Goal: Use online tool/utility: Use online tool/utility

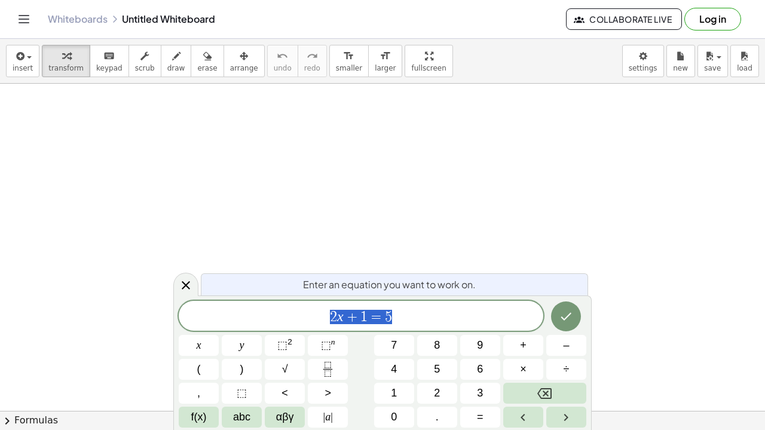
scroll to position [66, 0]
click at [366, 332] on div "x y ⬚ 2 ⬚ n 7 8 9 + – ( ) √ 4 5 6 × ÷ , ⬚ < > 1 2 3 f(x) abc αβγ | a | 0 . =" at bounding box center [382, 363] width 407 height 127
drag, startPoint x: 358, startPoint y: 321, endPoint x: 326, endPoint y: 308, distance: 35.1
click at [326, 308] on div "​" at bounding box center [361, 316] width 364 height 30
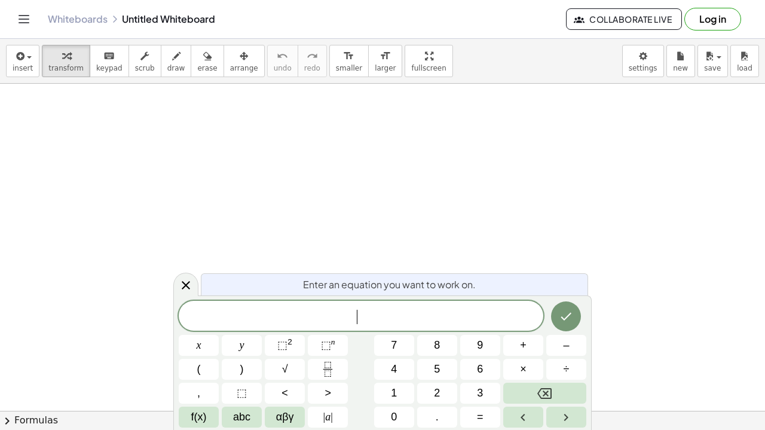
click at [326, 308] on div "​" at bounding box center [361, 316] width 364 height 30
drag, startPoint x: 326, startPoint y: 308, endPoint x: 454, endPoint y: 334, distance: 130.5
click at [454, 334] on div "x y ⬚ 2 ⬚ n 7 8 9 + – ( ) √ 4 5 6 × ÷ , ⬚ < > 1 2 3 f(x) abc αβγ | a | 0 . =" at bounding box center [382, 363] width 407 height 127
click at [315, 309] on span "​" at bounding box center [361, 316] width 364 height 17
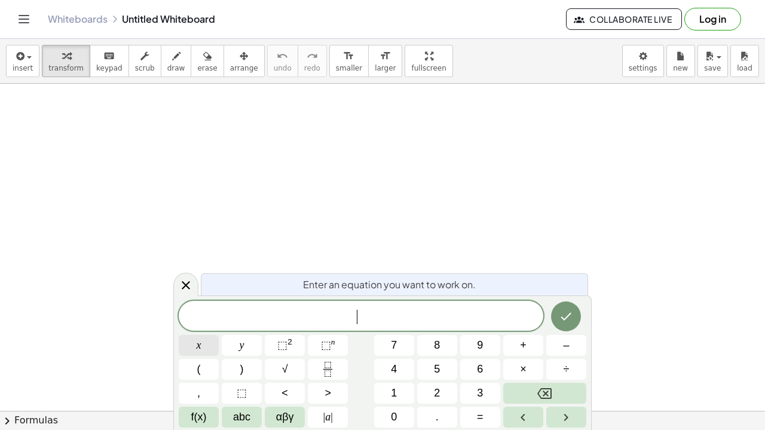
click at [201, 344] on span "x" at bounding box center [199, 345] width 5 height 16
click at [198, 369] on span "(" at bounding box center [199, 369] width 4 height 16
click at [392, 395] on span "1" at bounding box center [394, 393] width 6 height 16
click at [431, 391] on button "2" at bounding box center [437, 392] width 40 height 21
click at [531, 341] on button "+" at bounding box center [523, 345] width 40 height 21
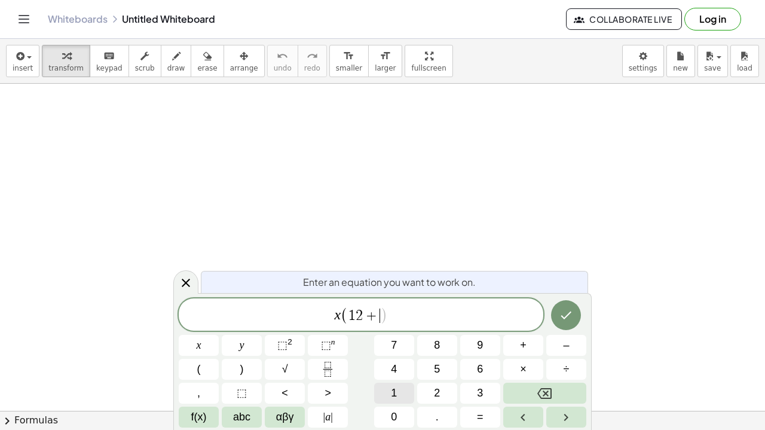
click at [387, 391] on button "1" at bounding box center [394, 392] width 40 height 21
click at [249, 368] on button ")" at bounding box center [242, 368] width 40 height 21
click at [292, 391] on button "<" at bounding box center [285, 392] width 40 height 21
click at [474, 360] on button "6" at bounding box center [480, 368] width 40 height 21
click at [534, 391] on button "Backspace" at bounding box center [544, 392] width 83 height 21
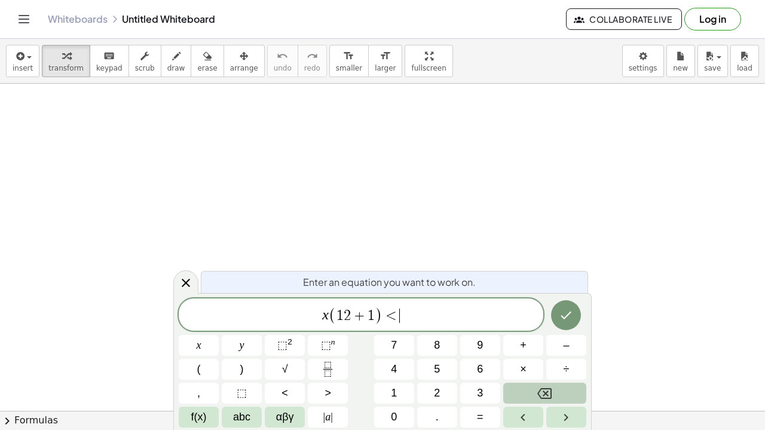
click at [534, 391] on button "Backspace" at bounding box center [544, 392] width 83 height 21
click at [322, 392] on button ">" at bounding box center [328, 392] width 40 height 21
click at [479, 371] on span "6" at bounding box center [480, 369] width 6 height 16
click at [562, 309] on icon "Done" at bounding box center [566, 315] width 14 height 14
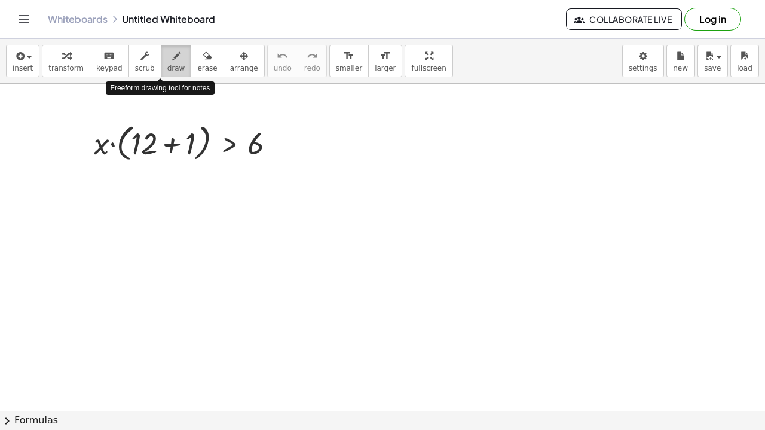
click at [172, 60] on icon "button" at bounding box center [176, 56] width 8 height 14
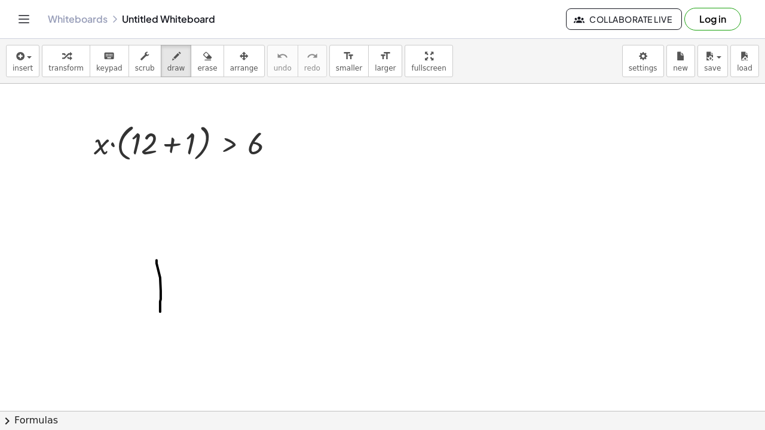
drag, startPoint x: 157, startPoint y: 259, endPoint x: 160, endPoint y: 311, distance: 52.1
click at [160, 311] on div at bounding box center [382, 384] width 765 height 733
drag, startPoint x: 183, startPoint y: 261, endPoint x: 222, endPoint y: 298, distance: 53.3
click at [222, 298] on div at bounding box center [382, 384] width 765 height 733
drag, startPoint x: 246, startPoint y: 260, endPoint x: 229, endPoint y: 302, distance: 45.0
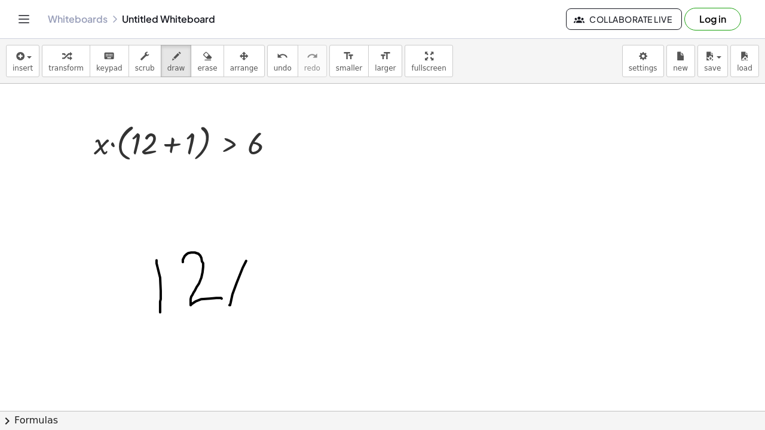
click at [229, 302] on div at bounding box center [382, 384] width 765 height 733
drag, startPoint x: 222, startPoint y: 277, endPoint x: 265, endPoint y: 301, distance: 49.2
click at [265, 301] on div at bounding box center [382, 384] width 765 height 733
drag, startPoint x: 292, startPoint y: 275, endPoint x: 293, endPoint y: 290, distance: 15.0
click at [293, 290] on div at bounding box center [382, 384] width 765 height 733
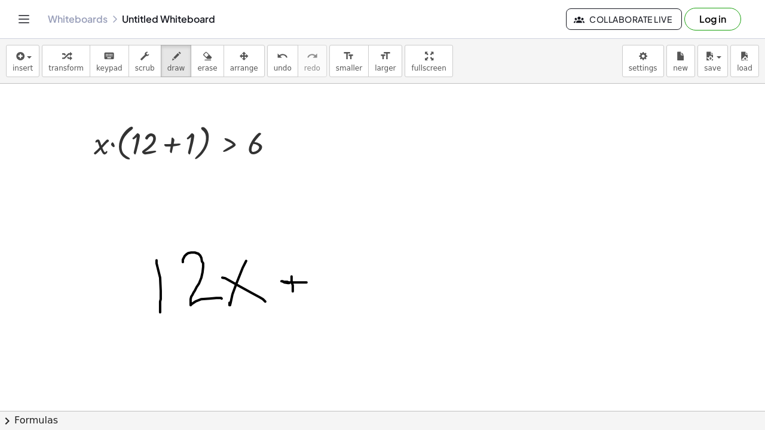
drag, startPoint x: 289, startPoint y: 282, endPoint x: 307, endPoint y: 282, distance: 17.9
click at [307, 282] on div at bounding box center [382, 384] width 765 height 733
drag, startPoint x: 337, startPoint y: 252, endPoint x: 324, endPoint y: 298, distance: 48.4
click at [324, 298] on div at bounding box center [382, 384] width 765 height 733
drag, startPoint x: 316, startPoint y: 247, endPoint x: 347, endPoint y: 296, distance: 57.7
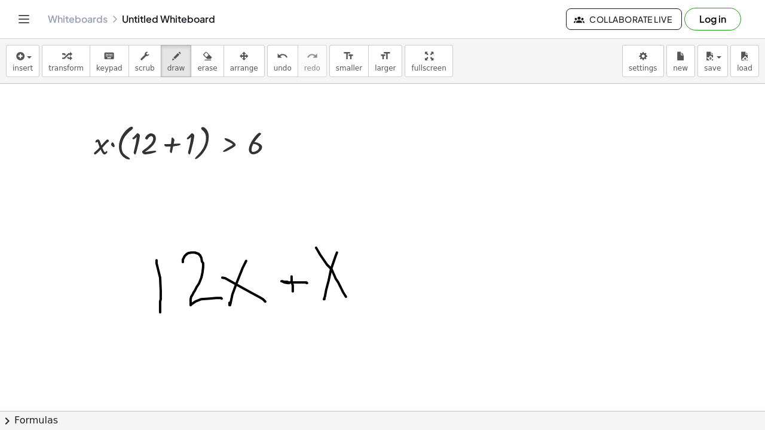
click at [347, 296] on div at bounding box center [382, 384] width 765 height 733
drag, startPoint x: 362, startPoint y: 275, endPoint x: 384, endPoint y: 272, distance: 22.3
click at [384, 272] on div at bounding box center [382, 384] width 765 height 733
drag, startPoint x: 362, startPoint y: 286, endPoint x: 389, endPoint y: 285, distance: 26.9
click at [389, 285] on div at bounding box center [382, 384] width 765 height 733
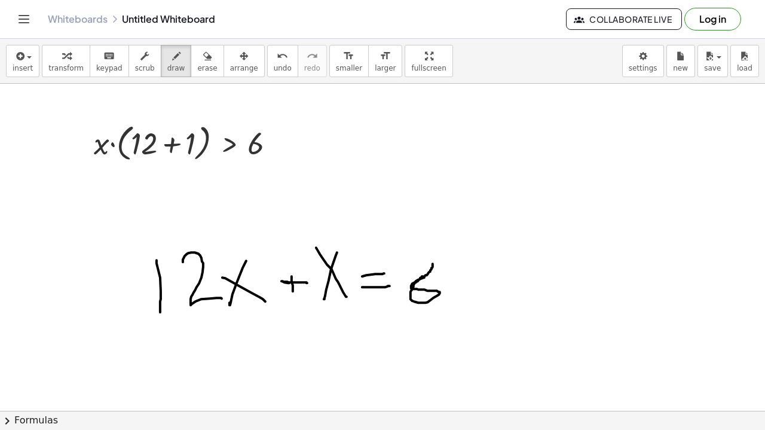
drag, startPoint x: 424, startPoint y: 277, endPoint x: 433, endPoint y: 263, distance: 16.1
click at [433, 263] on div at bounding box center [382, 384] width 765 height 733
click at [298, 83] on div at bounding box center [382, 384] width 765 height 733
drag, startPoint x: 298, startPoint y: 82, endPoint x: 331, endPoint y: 76, distance: 34.0
click at [331, 76] on div "insert select one: Math Expression Function Text Youtube Video Graphing Geometr…" at bounding box center [382, 234] width 765 height 391
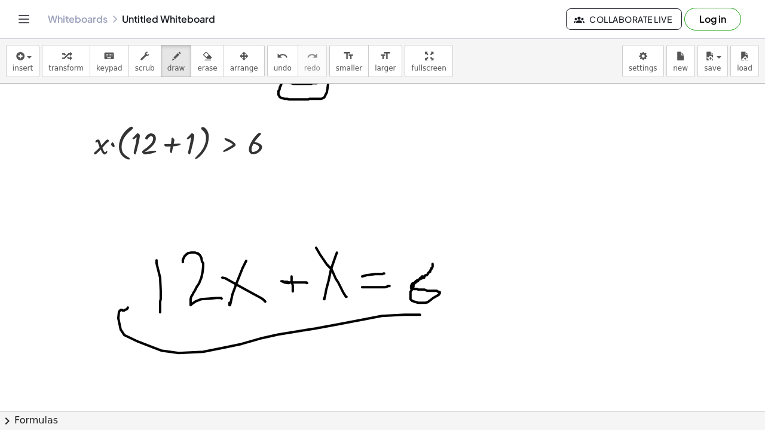
drag, startPoint x: 420, startPoint y: 314, endPoint x: 129, endPoint y: 306, distance: 291.1
click at [129, 306] on div at bounding box center [382, 384] width 765 height 733
drag, startPoint x: 140, startPoint y: 298, endPoint x: 124, endPoint y: 316, distance: 24.2
click at [124, 316] on div at bounding box center [382, 384] width 765 height 733
drag, startPoint x: 528, startPoint y: 200, endPoint x: 540, endPoint y: 199, distance: 11.4
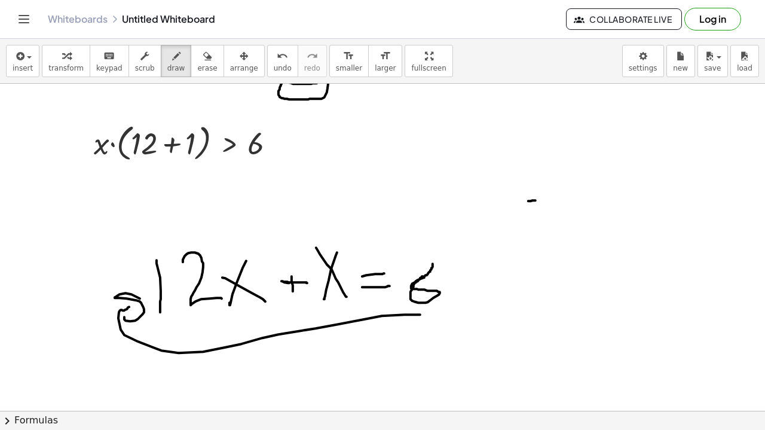
click at [540, 199] on div at bounding box center [382, 384] width 765 height 733
drag, startPoint x: 556, startPoint y: 197, endPoint x: 564, endPoint y: 163, distance: 34.5
click at [564, 163] on div at bounding box center [382, 384] width 765 height 733
drag, startPoint x: 595, startPoint y: 168, endPoint x: 602, endPoint y: 216, distance: 47.8
click at [602, 216] on div at bounding box center [382, 384] width 765 height 733
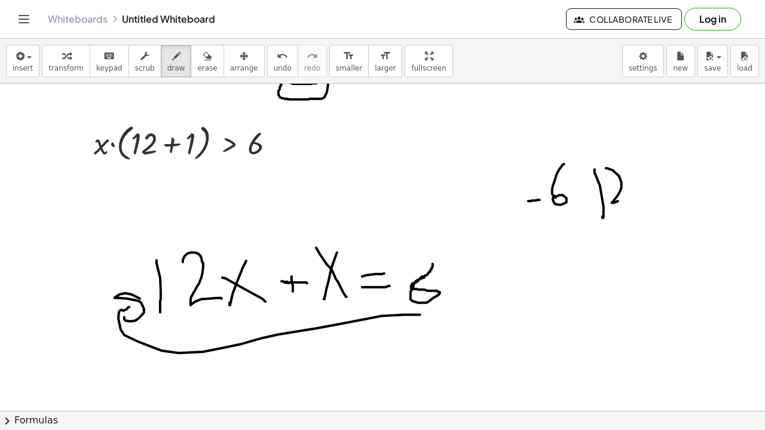
drag, startPoint x: 606, startPoint y: 167, endPoint x: 632, endPoint y: 195, distance: 38.1
click at [632, 195] on div at bounding box center [382, 384] width 765 height 733
drag, startPoint x: 649, startPoint y: 169, endPoint x: 642, endPoint y: 190, distance: 22.1
click at [642, 190] on div at bounding box center [382, 384] width 765 height 733
drag, startPoint x: 638, startPoint y: 175, endPoint x: 657, endPoint y: 194, distance: 27.0
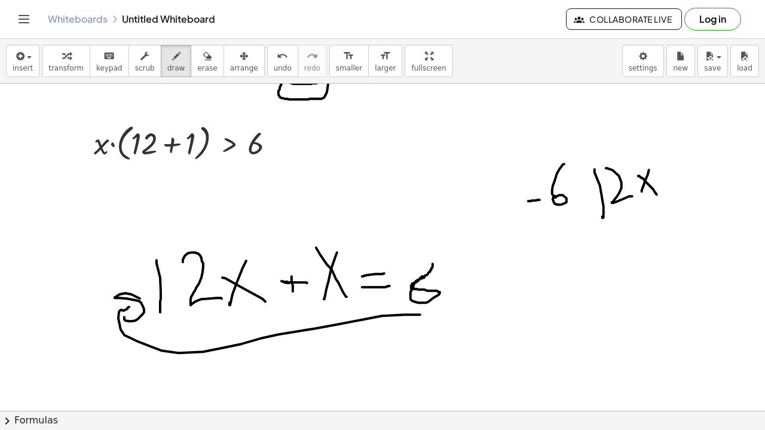
click at [657, 194] on div at bounding box center [382, 384] width 765 height 733
drag, startPoint x: 668, startPoint y: 170, endPoint x: 670, endPoint y: 185, distance: 14.5
click at [670, 185] on div at bounding box center [382, 384] width 765 height 733
drag, startPoint x: 663, startPoint y: 179, endPoint x: 682, endPoint y: 177, distance: 19.2
click at [682, 177] on div at bounding box center [382, 384] width 765 height 733
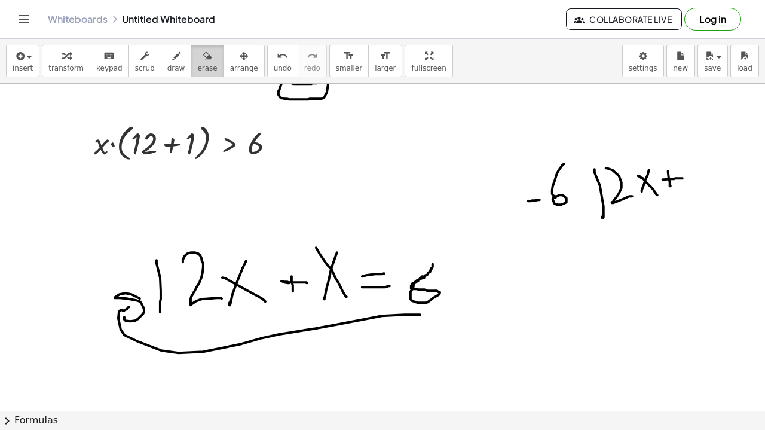
click at [197, 64] on span "erase" at bounding box center [207, 68] width 20 height 8
drag, startPoint x: 536, startPoint y: 190, endPoint x: 537, endPoint y: 176, distance: 13.8
click at [537, 176] on div at bounding box center [382, 384] width 765 height 733
click at [172, 59] on icon "button" at bounding box center [176, 56] width 8 height 14
drag, startPoint x: 690, startPoint y: 168, endPoint x: 685, endPoint y: 179, distance: 12.3
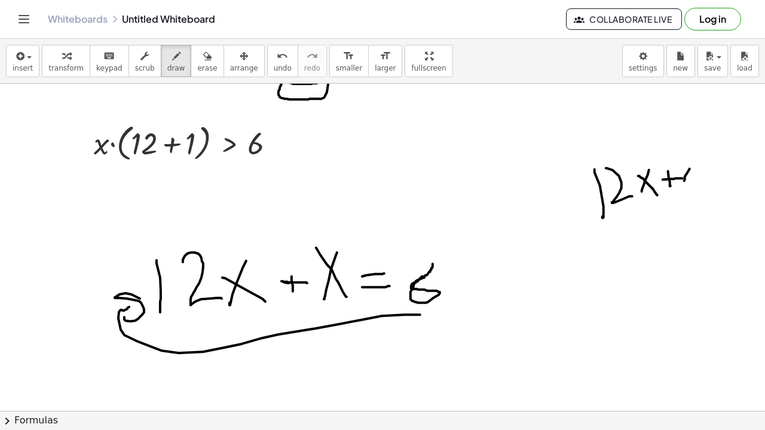
click at [685, 179] on div at bounding box center [382, 384] width 765 height 733
drag, startPoint x: 681, startPoint y: 166, endPoint x: 691, endPoint y: 183, distance: 20.1
click at [691, 183] on div at bounding box center [382, 384] width 765 height 733
drag, startPoint x: 693, startPoint y: 173, endPoint x: 700, endPoint y: 172, distance: 7.3
click at [700, 172] on div at bounding box center [382, 384] width 765 height 733
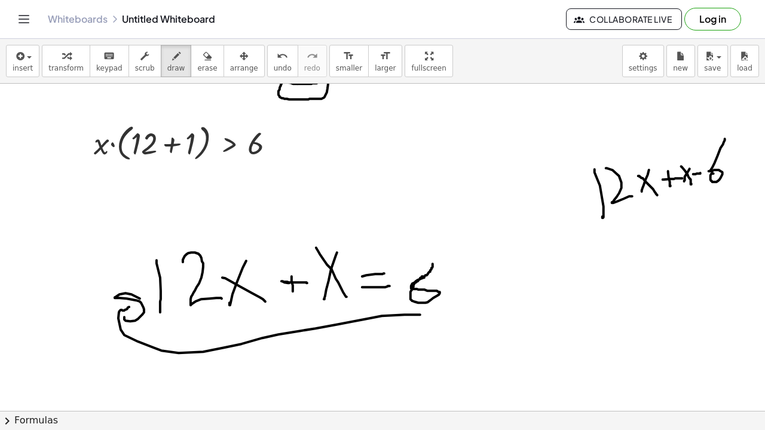
drag, startPoint x: 713, startPoint y: 173, endPoint x: 724, endPoint y: 138, distance: 36.3
click at [724, 138] on div at bounding box center [382, 384] width 765 height 733
click at [730, 169] on div at bounding box center [382, 384] width 765 height 733
drag, startPoint x: 730, startPoint y: 169, endPoint x: 738, endPoint y: 169, distance: 7.8
click at [738, 169] on div at bounding box center [382, 384] width 765 height 733
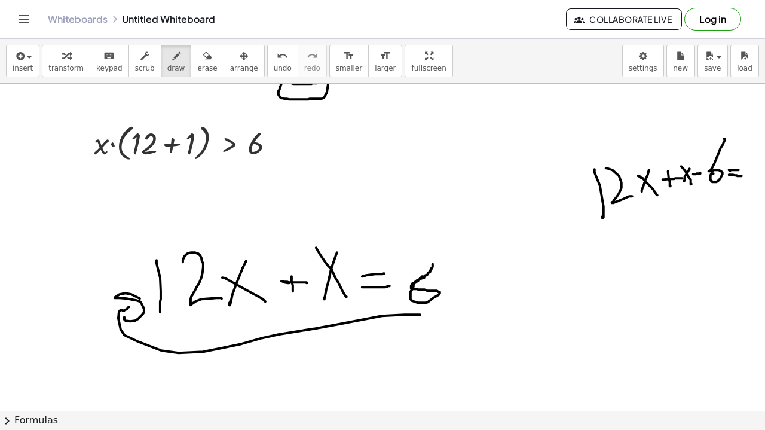
drag, startPoint x: 729, startPoint y: 174, endPoint x: 743, endPoint y: 175, distance: 13.8
click at [743, 175] on div at bounding box center [382, 384] width 765 height 733
click at [752, 158] on div at bounding box center [382, 384] width 765 height 733
drag, startPoint x: 367, startPoint y: 134, endPoint x: 351, endPoint y: 152, distance: 23.7
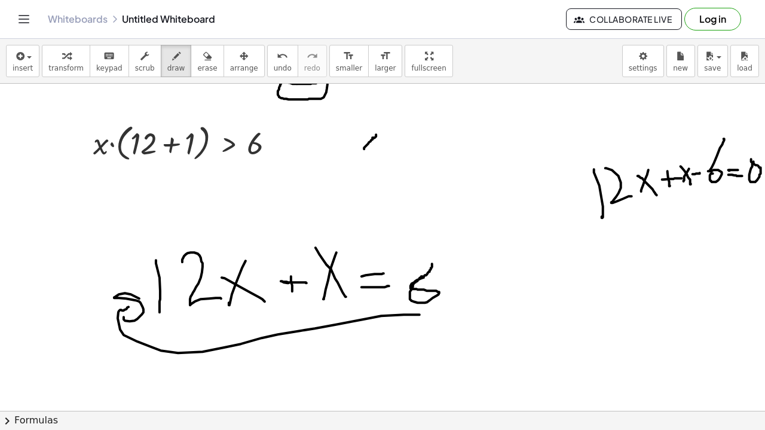
click at [351, 152] on div at bounding box center [381, 384] width 765 height 733
drag, startPoint x: 351, startPoint y: 134, endPoint x: 366, endPoint y: 154, distance: 24.9
click at [366, 154] on div at bounding box center [381, 384] width 765 height 733
drag, startPoint x: 376, startPoint y: 139, endPoint x: 386, endPoint y: 139, distance: 9.6
click at [386, 139] on div at bounding box center [381, 384] width 765 height 733
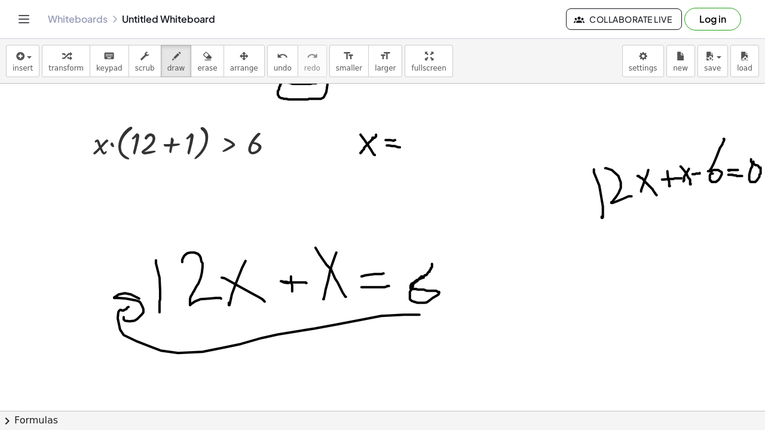
drag, startPoint x: 378, startPoint y: 145, endPoint x: 391, endPoint y: 146, distance: 13.9
click at [391, 146] on div at bounding box center [381, 384] width 765 height 733
drag, startPoint x: 423, startPoint y: 145, endPoint x: 557, endPoint y: 138, distance: 134.0
click at [557, 138] on div at bounding box center [381, 384] width 765 height 733
drag, startPoint x: 425, startPoint y: 121, endPoint x: 435, endPoint y: 121, distance: 9.6
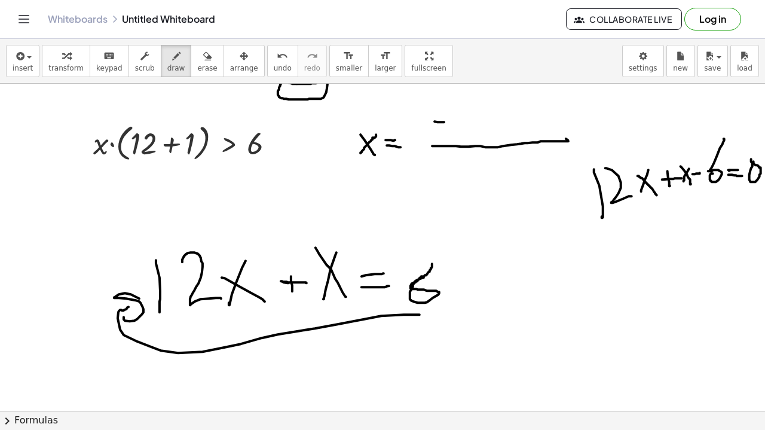
click at [435, 121] on div at bounding box center [381, 384] width 765 height 733
drag, startPoint x: 439, startPoint y: 108, endPoint x: 441, endPoint y: 133, distance: 25.2
click at [441, 133] on div at bounding box center [381, 384] width 765 height 733
drag, startPoint x: 455, startPoint y: 110, endPoint x: 456, endPoint y: 121, distance: 10.8
click at [456, 121] on div at bounding box center [381, 384] width 765 height 733
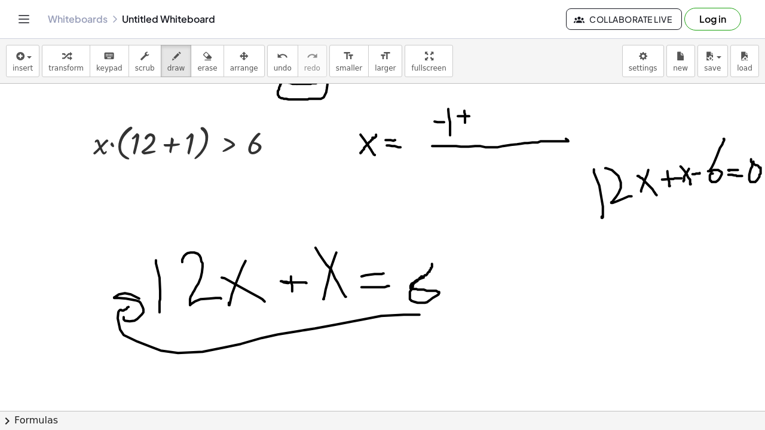
drag, startPoint x: 449, startPoint y: 115, endPoint x: 461, endPoint y: 115, distance: 12.5
click at [461, 115] on div at bounding box center [381, 384] width 765 height 733
drag, startPoint x: 451, startPoint y: 132, endPoint x: 461, endPoint y: 131, distance: 10.2
click at [461, 131] on div at bounding box center [381, 384] width 765 height 733
drag, startPoint x: 468, startPoint y: 113, endPoint x: 558, endPoint y: 95, distance: 91.4
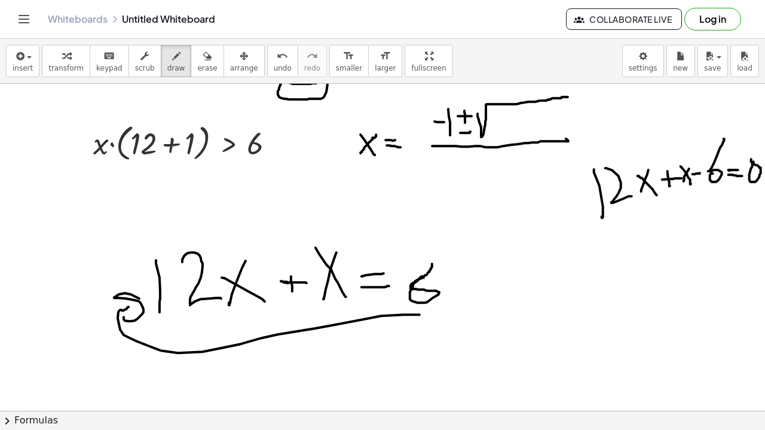
click at [558, 95] on div at bounding box center [381, 384] width 765 height 733
drag, startPoint x: 490, startPoint y: 114, endPoint x: 490, endPoint y: 136, distance: 21.5
click at [490, 136] on div at bounding box center [381, 384] width 765 height 733
drag, startPoint x: 501, startPoint y: 118, endPoint x: 508, endPoint y: 116, distance: 8.0
click at [508, 116] on div at bounding box center [381, 384] width 765 height 733
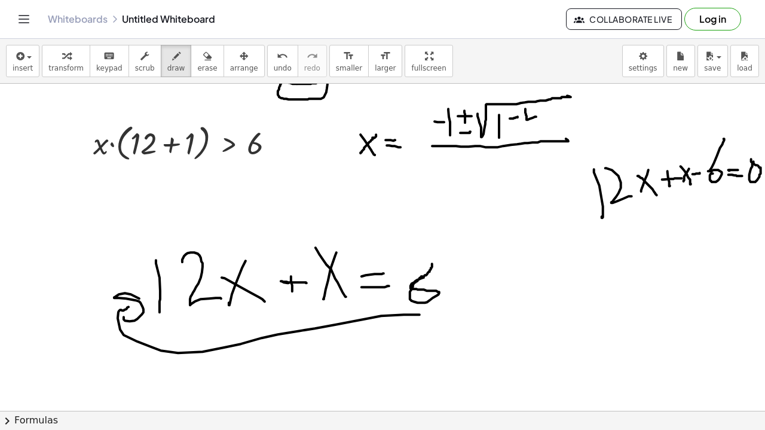
drag, startPoint x: 516, startPoint y: 108, endPoint x: 527, endPoint y: 115, distance: 12.9
click at [527, 115] on div at bounding box center [381, 384] width 765 height 733
drag, startPoint x: 522, startPoint y: 112, endPoint x: 522, endPoint y: 132, distance: 20.3
click at [522, 132] on div at bounding box center [381, 384] width 765 height 733
click at [534, 130] on div at bounding box center [381, 384] width 765 height 733
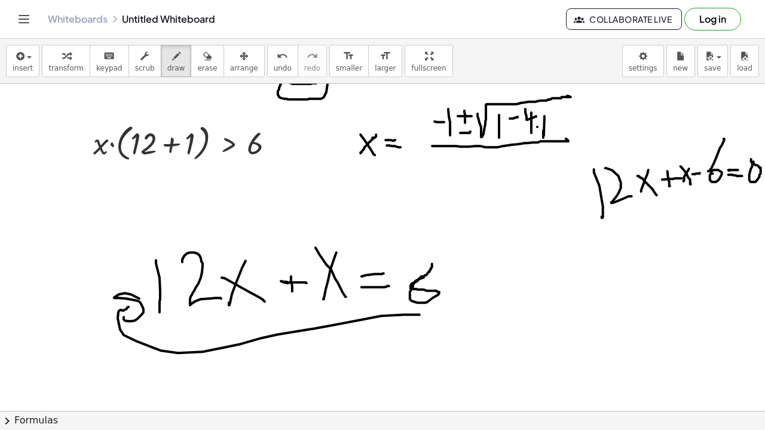
click at [528, 126] on div at bounding box center [381, 384] width 765 height 733
click at [498, 124] on div at bounding box center [381, 384] width 765 height 733
drag, startPoint x: 545, startPoint y: 113, endPoint x: 555, endPoint y: 130, distance: 19.6
click at [555, 130] on div at bounding box center [381, 384] width 765 height 733
drag, startPoint x: 557, startPoint y: 140, endPoint x: 580, endPoint y: 139, distance: 22.7
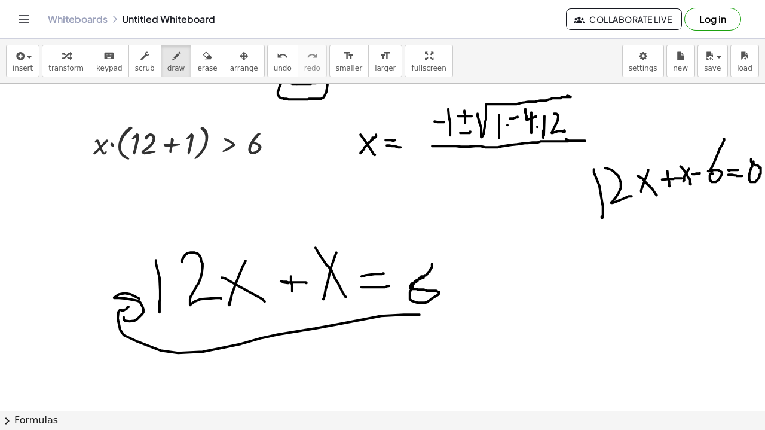
click at [580, 139] on div at bounding box center [381, 384] width 765 height 733
click at [563, 119] on div at bounding box center [381, 384] width 765 height 733
drag, startPoint x: 572, startPoint y: 125, endPoint x: 583, endPoint y: 124, distance: 11.4
click at [583, 124] on div at bounding box center [381, 384] width 765 height 733
drag, startPoint x: 603, startPoint y: 121, endPoint x: 608, endPoint y: 87, distance: 34.3
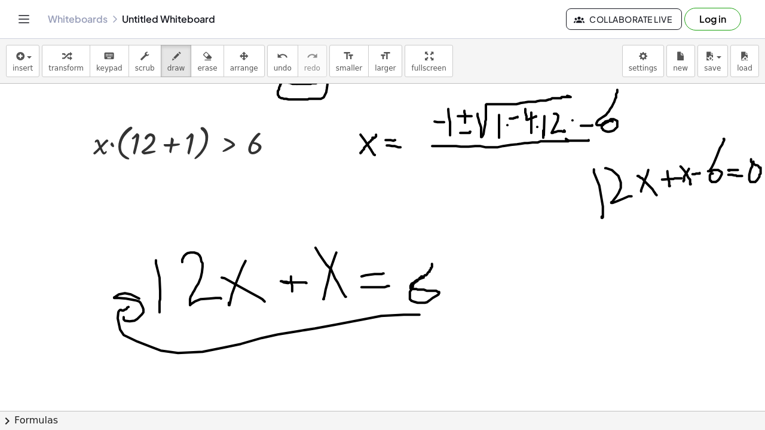
click at [608, 87] on div at bounding box center [381, 384] width 765 height 733
drag, startPoint x: 574, startPoint y: 140, endPoint x: 623, endPoint y: 133, distance: 49.5
click at [623, 133] on div at bounding box center [381, 384] width 765 height 733
drag, startPoint x: 471, startPoint y: 171, endPoint x: 470, endPoint y: 192, distance: 20.9
click at [470, 192] on div at bounding box center [381, 384] width 765 height 733
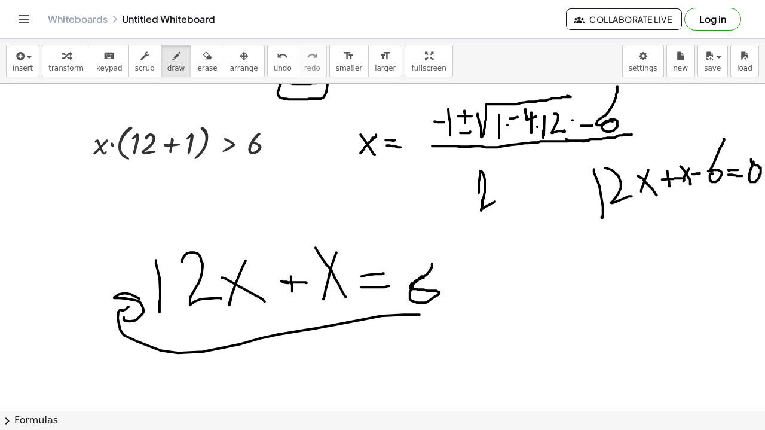
drag, startPoint x: 471, startPoint y: 170, endPoint x: 495, endPoint y: 198, distance: 36.9
click at [495, 198] on div at bounding box center [381, 384] width 765 height 733
drag, startPoint x: 502, startPoint y: 170, endPoint x: 522, endPoint y: 176, distance: 21.2
click at [522, 176] on div at bounding box center [381, 384] width 765 height 733
drag, startPoint x: 513, startPoint y: 168, endPoint x: 520, endPoint y: 201, distance: 34.2
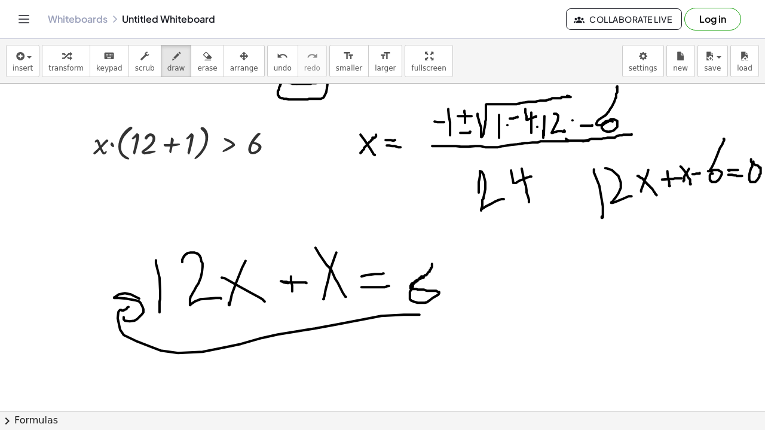
click at [520, 201] on div at bounding box center [381, 384] width 765 height 733
drag, startPoint x: 491, startPoint y: 271, endPoint x: 507, endPoint y: 272, distance: 16.1
click at [507, 272] on div at bounding box center [381, 384] width 765 height 733
drag, startPoint x: 494, startPoint y: 281, endPoint x: 520, endPoint y: 286, distance: 26.8
click at [520, 286] on div at bounding box center [381, 384] width 765 height 733
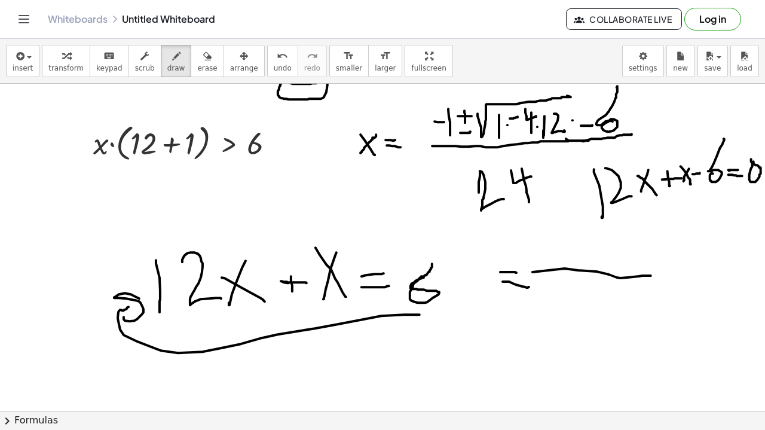
drag, startPoint x: 523, startPoint y: 271, endPoint x: 652, endPoint y: 274, distance: 129.1
click at [652, 274] on div at bounding box center [381, 384] width 765 height 733
drag, startPoint x: 529, startPoint y: 244, endPoint x: 540, endPoint y: 243, distance: 10.8
click at [540, 243] on div at bounding box center [381, 384] width 765 height 733
drag, startPoint x: 548, startPoint y: 211, endPoint x: 547, endPoint y: 250, distance: 38.8
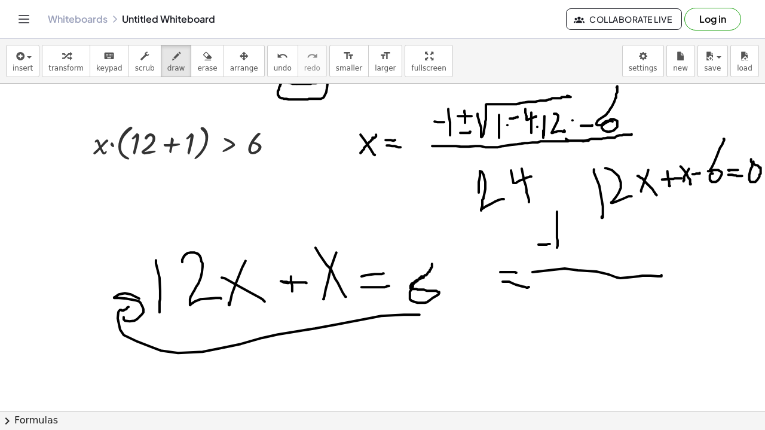
click at [547, 250] on div at bounding box center [381, 384] width 765 height 733
drag, startPoint x: 559, startPoint y: 236, endPoint x: 558, endPoint y: 246, distance: 9.6
click at [558, 246] on div at bounding box center [381, 384] width 765 height 733
drag, startPoint x: 555, startPoint y: 241, endPoint x: 566, endPoint y: 240, distance: 11.4
click at [566, 240] on div at bounding box center [381, 384] width 765 height 733
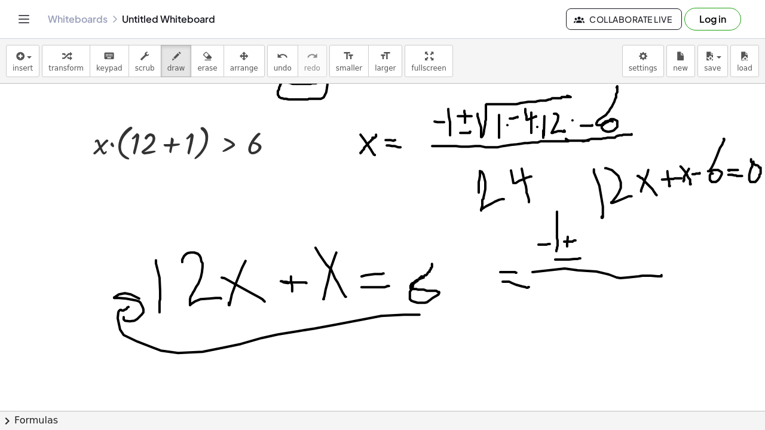
drag, startPoint x: 546, startPoint y: 259, endPoint x: 571, endPoint y: 258, distance: 25.1
click at [571, 258] on div at bounding box center [381, 384] width 765 height 733
drag, startPoint x: 580, startPoint y: 245, endPoint x: 668, endPoint y: 228, distance: 90.1
click at [668, 228] on div at bounding box center [381, 384] width 765 height 733
drag, startPoint x: 603, startPoint y: 240, endPoint x: 612, endPoint y: 255, distance: 17.4
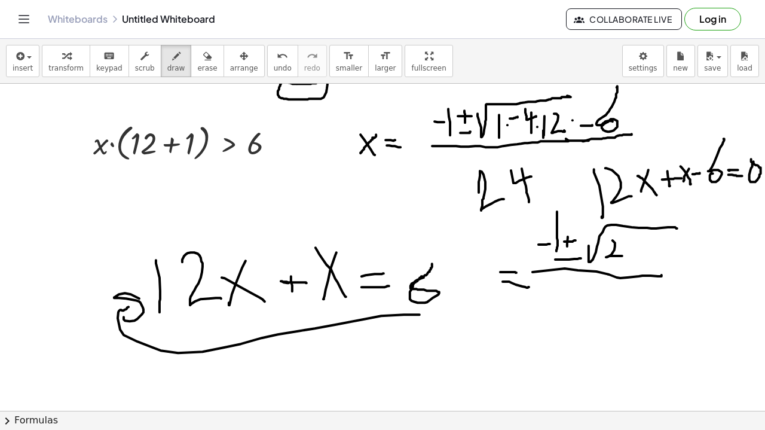
click at [612, 255] on div at bounding box center [381, 384] width 765 height 733
click at [622, 243] on div at bounding box center [381, 384] width 765 height 733
drag, startPoint x: 646, startPoint y: 237, endPoint x: 638, endPoint y: 265, distance: 29.3
click at [638, 265] on div at bounding box center [381, 384] width 765 height 733
drag, startPoint x: 654, startPoint y: 275, endPoint x: 673, endPoint y: 274, distance: 19.1
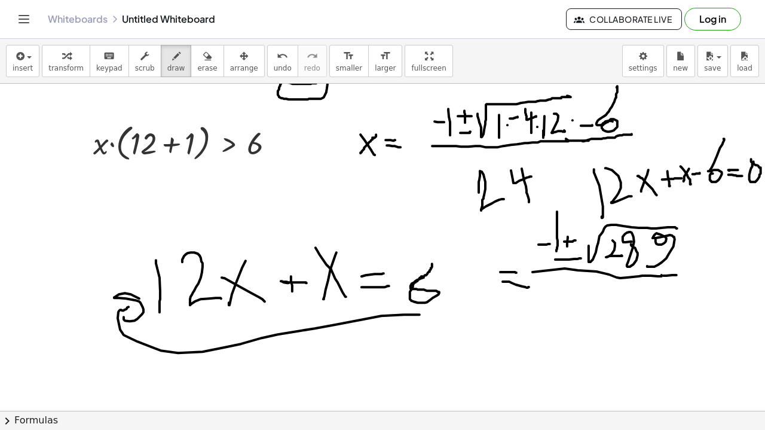
click at [673, 274] on div at bounding box center [381, 384] width 765 height 733
drag, startPoint x: 559, startPoint y: 302, endPoint x: 598, endPoint y: 335, distance: 51.3
click at [598, 335] on div at bounding box center [381, 384] width 765 height 733
drag, startPoint x: 613, startPoint y: 292, endPoint x: 647, endPoint y: 302, distance: 35.4
click at [647, 302] on div at bounding box center [381, 384] width 765 height 733
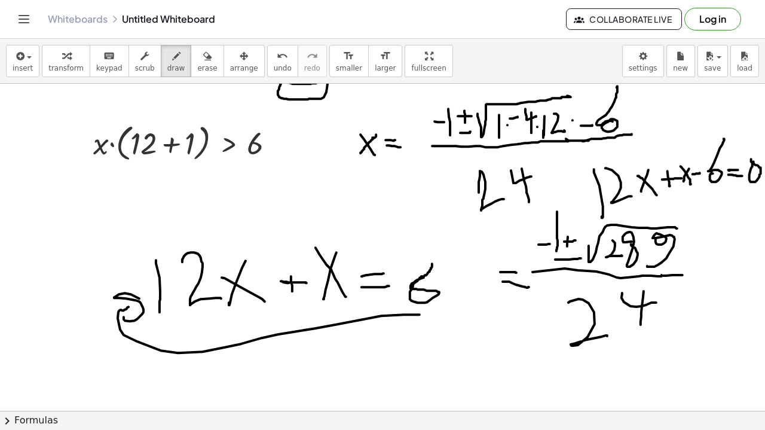
drag, startPoint x: 635, startPoint y: 290, endPoint x: 632, endPoint y: 324, distance: 34.2
click at [632, 324] on div at bounding box center [381, 384] width 765 height 733
drag, startPoint x: 519, startPoint y: 370, endPoint x: 517, endPoint y: 377, distance: 7.6
click at [532, 369] on div at bounding box center [381, 384] width 765 height 733
drag, startPoint x: 516, startPoint y: 381, endPoint x: 533, endPoint y: 381, distance: 16.7
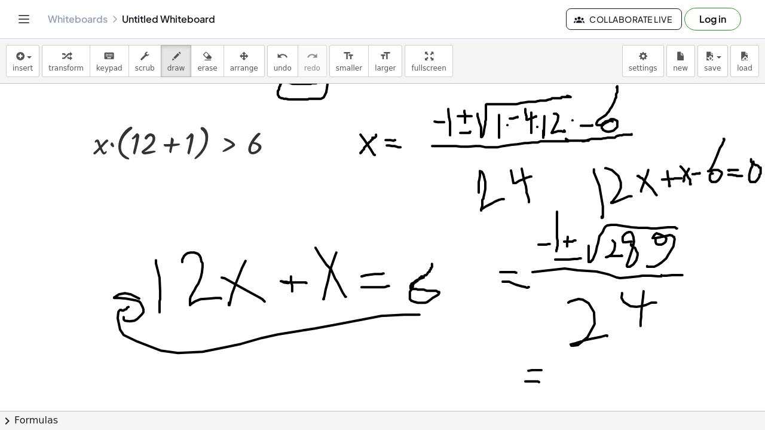
click at [533, 381] on div at bounding box center [381, 384] width 765 height 733
drag, startPoint x: 558, startPoint y: 375, endPoint x: 658, endPoint y: 376, distance: 99.8
click at [658, 376] on div at bounding box center [381, 384] width 765 height 733
drag, startPoint x: 562, startPoint y: 358, endPoint x: 575, endPoint y: 358, distance: 13.2
click at [575, 358] on div at bounding box center [381, 384] width 765 height 733
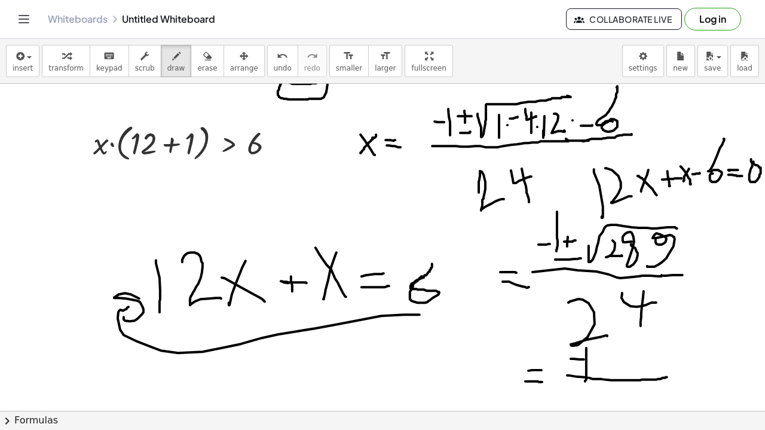
drag, startPoint x: 577, startPoint y: 347, endPoint x: 576, endPoint y: 379, distance: 32.3
click at [576, 379] on div at bounding box center [381, 384] width 765 height 733
drag, startPoint x: 600, startPoint y: 344, endPoint x: 596, endPoint y: 359, distance: 15.9
click at [596, 359] on div at bounding box center [381, 384] width 765 height 733
drag, startPoint x: 590, startPoint y: 350, endPoint x: 612, endPoint y: 356, distance: 22.9
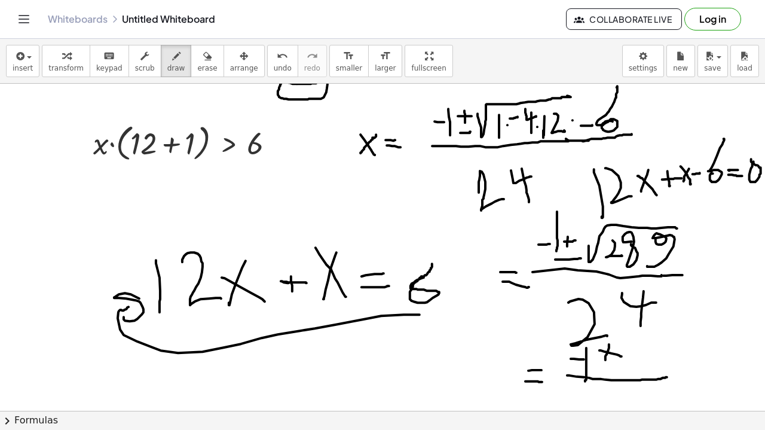
click at [612, 356] on div at bounding box center [381, 384] width 765 height 733
drag, startPoint x: 620, startPoint y: 345, endPoint x: 620, endPoint y: 375, distance: 29.9
click at [620, 375] on div at bounding box center [381, 384] width 765 height 733
drag, startPoint x: 637, startPoint y: 341, endPoint x: 629, endPoint y: 370, distance: 30.3
click at [629, 370] on div at bounding box center [381, 384] width 765 height 733
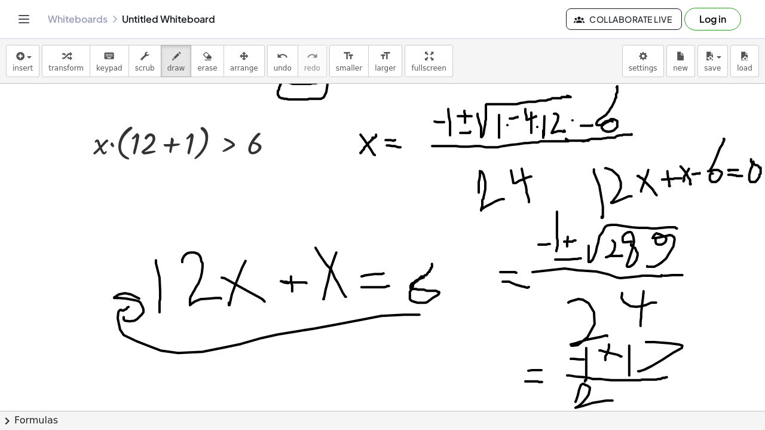
drag, startPoint x: 566, startPoint y: 401, endPoint x: 603, endPoint y: 401, distance: 36.4
click at [603, 401] on div at bounding box center [381, 384] width 765 height 733
drag, startPoint x: 617, startPoint y: 391, endPoint x: 641, endPoint y: 392, distance: 24.5
click at [641, 392] on div at bounding box center [381, 384] width 765 height 733
drag, startPoint x: 635, startPoint y: 386, endPoint x: 635, endPoint y: 399, distance: 12.5
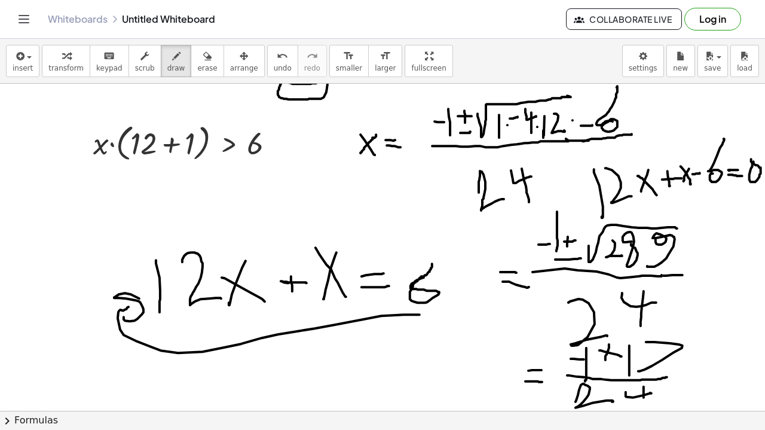
click at [635, 399] on div at bounding box center [381, 384] width 765 height 733
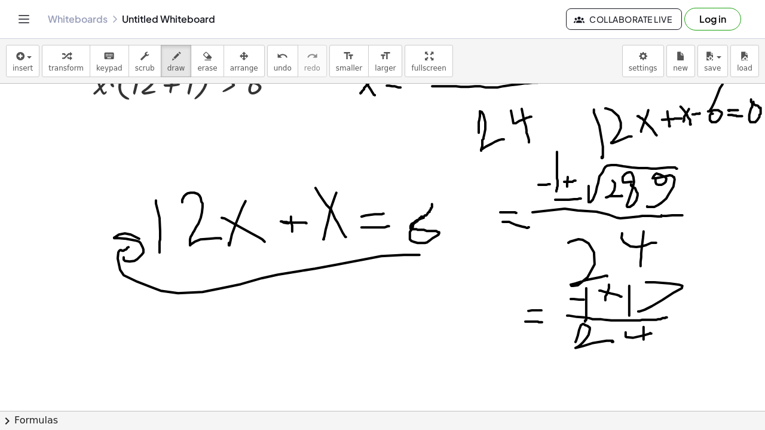
scroll to position [127, 10]
